Goal: Task Accomplishment & Management: Manage account settings

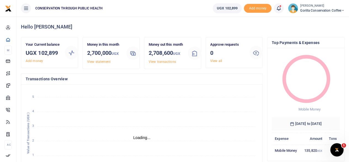
click at [305, 11] on span "Gorilla Conservation Coffee" at bounding box center [323, 10] width 44 height 5
click at [313, 21] on link "Switch accounts" at bounding box center [324, 20] width 44 height 8
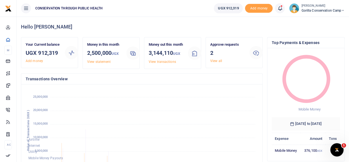
scroll to position [4, 4]
click at [214, 61] on link "View all" at bounding box center [216, 61] width 12 height 4
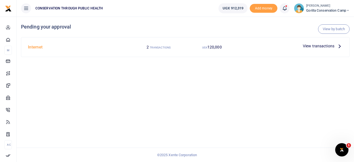
click at [332, 46] on span "View transactions" at bounding box center [317, 46] width 31 height 6
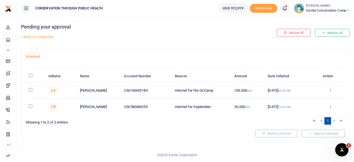
click at [32, 89] on input "checkbox" at bounding box center [31, 90] width 4 height 4
checkbox input "true"
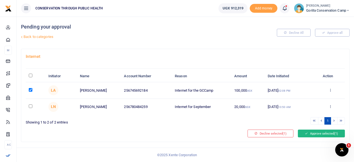
click at [310, 130] on button "Approve selected (1)" at bounding box center [320, 133] width 47 height 8
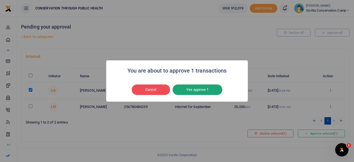
click at [209, 88] on button "Yes approve 1" at bounding box center [197, 89] width 50 height 10
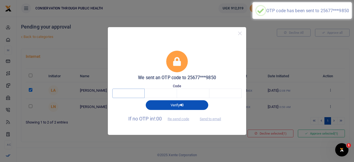
click at [140, 92] on input "text" at bounding box center [128, 92] width 32 height 9
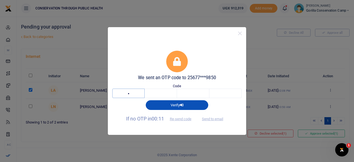
type input "2"
type input "5"
type input "1"
type input "5"
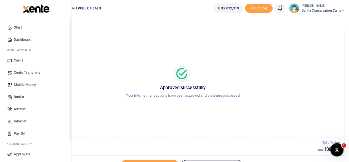
click at [13, 39] on link "Dashboard" at bounding box center [35, 39] width 63 height 12
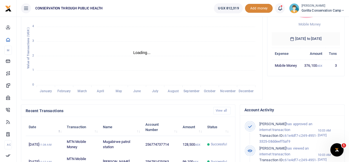
scroll to position [83, 0]
